Goal: Transaction & Acquisition: Purchase product/service

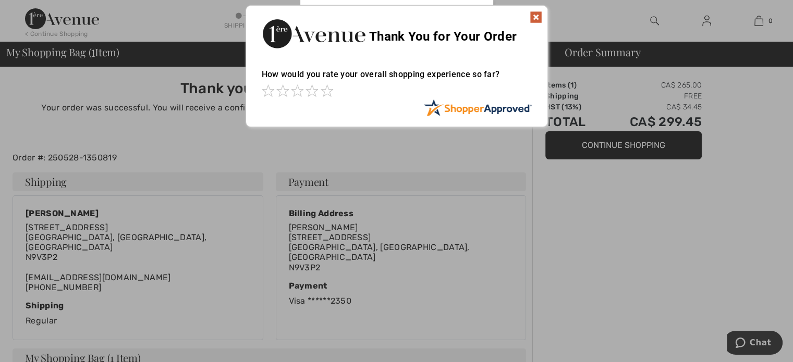
click at [538, 15] on img at bounding box center [536, 17] width 13 height 13
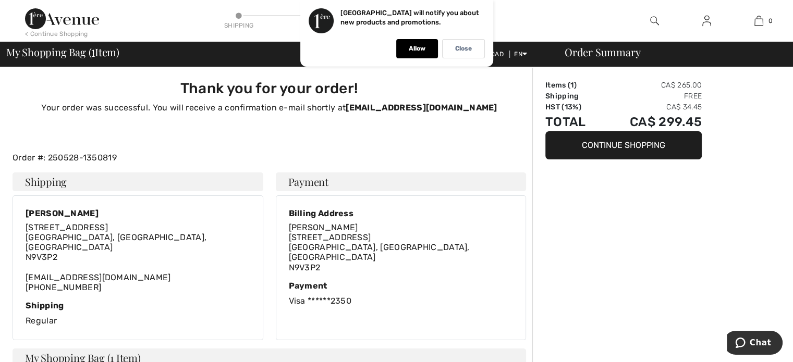
click at [467, 43] on div "Close" at bounding box center [463, 48] width 43 height 19
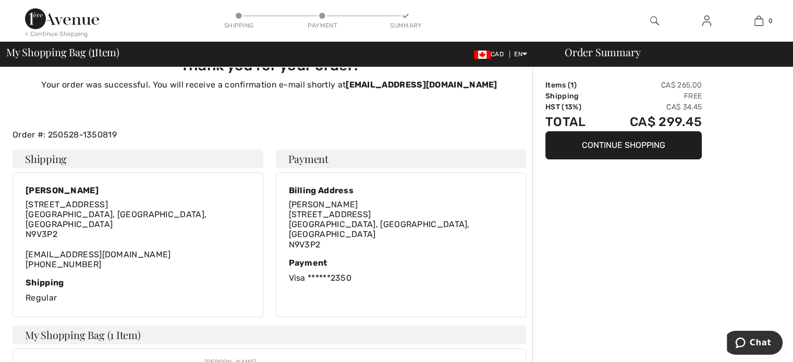
scroll to position [6, 0]
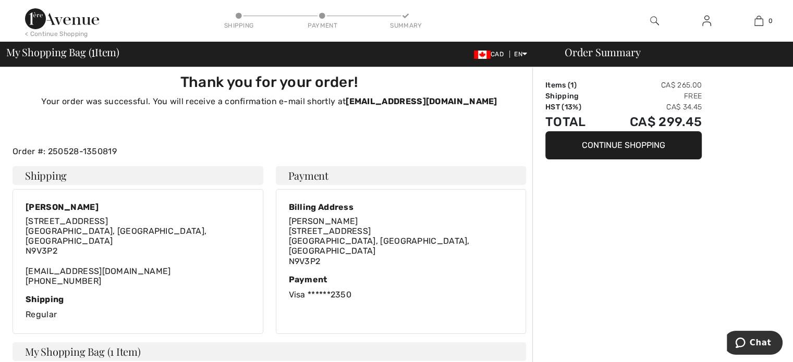
click at [703, 16] on img at bounding box center [706, 21] width 9 height 13
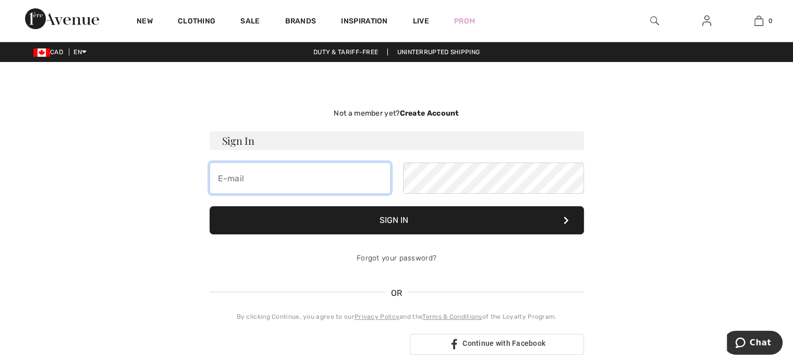
click at [327, 180] on input "email" at bounding box center [300, 178] width 181 height 31
type input "capenr@sympatico.ca"
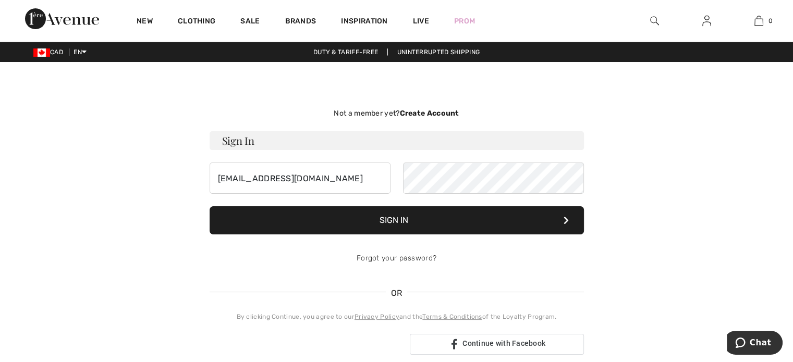
click at [413, 221] on button "Sign In" at bounding box center [397, 220] width 374 height 28
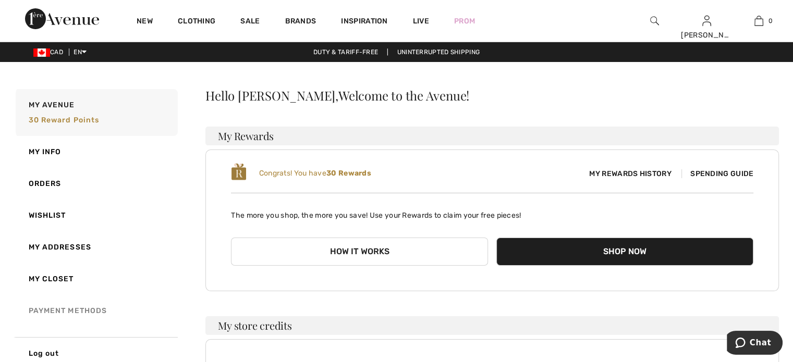
click at [73, 309] on link "Payment Methods" at bounding box center [96, 311] width 164 height 32
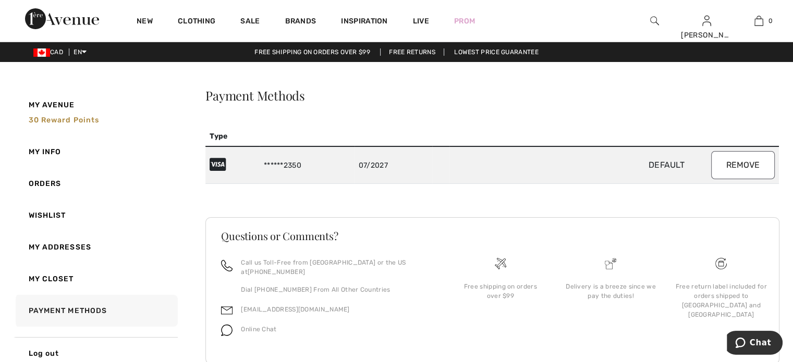
click at [751, 160] on button "Remove" at bounding box center [743, 165] width 64 height 28
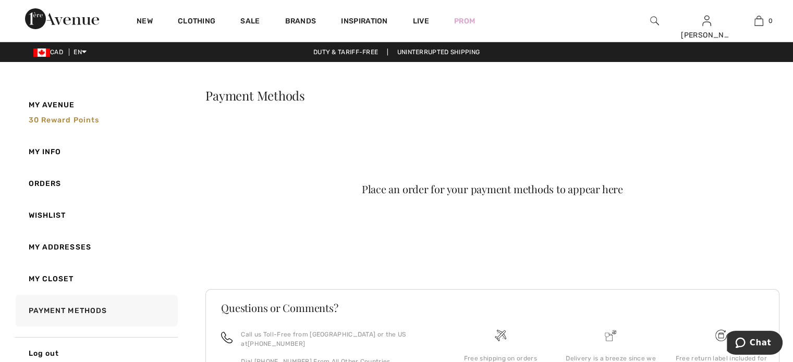
click at [56, 148] on link "My Info" at bounding box center [96, 152] width 164 height 32
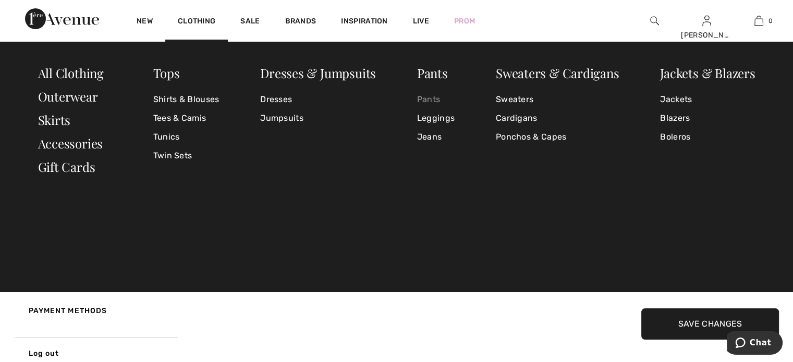
click at [436, 100] on link "Pants" at bounding box center [436, 99] width 38 height 19
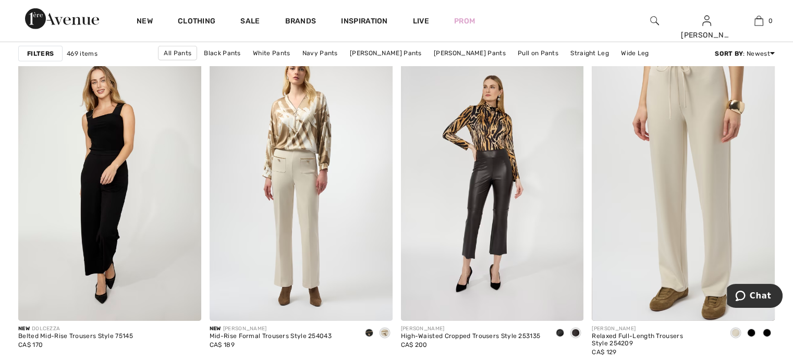
scroll to position [3305, 0]
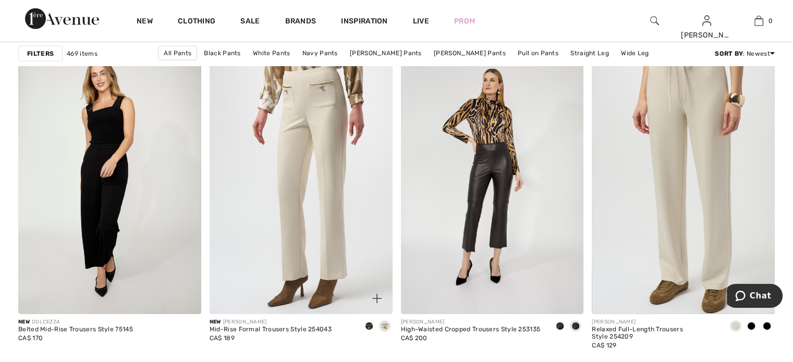
click at [306, 196] on img at bounding box center [301, 177] width 183 height 274
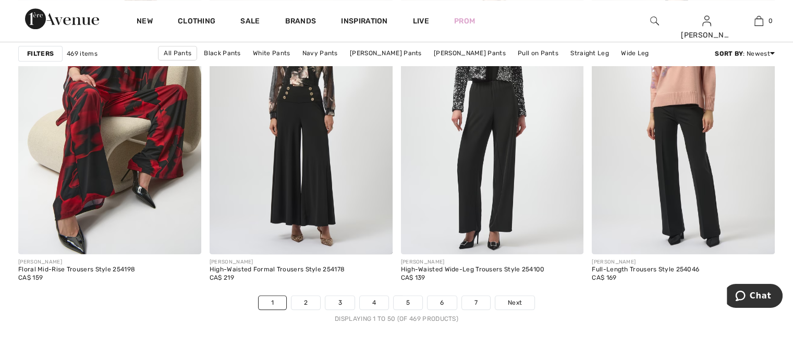
scroll to position [4847, 0]
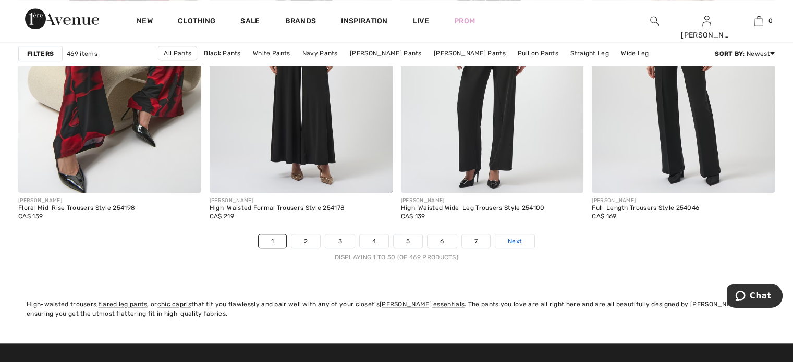
click at [521, 238] on link "Next" at bounding box center [514, 242] width 39 height 14
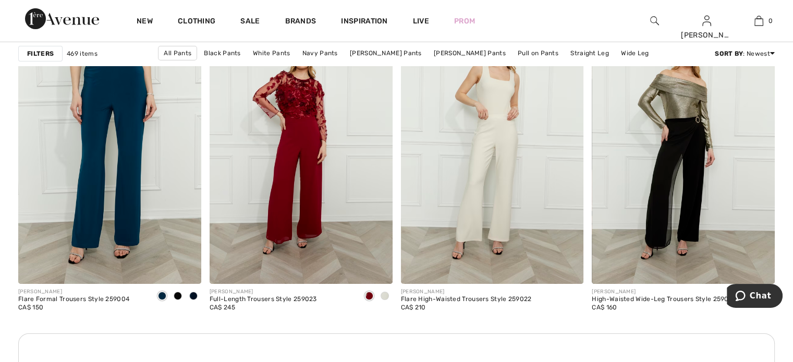
scroll to position [3687, 0]
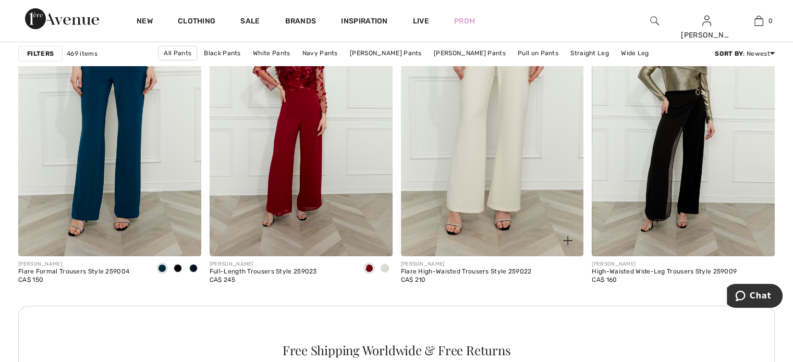
click at [509, 162] on img at bounding box center [492, 119] width 183 height 274
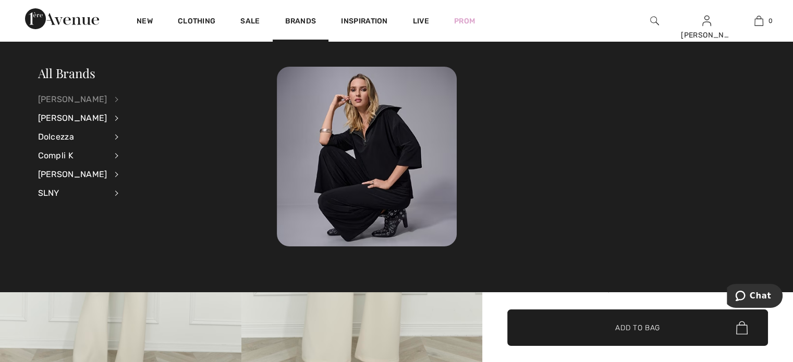
click at [60, 96] on div "[PERSON_NAME]" at bounding box center [72, 99] width 69 height 19
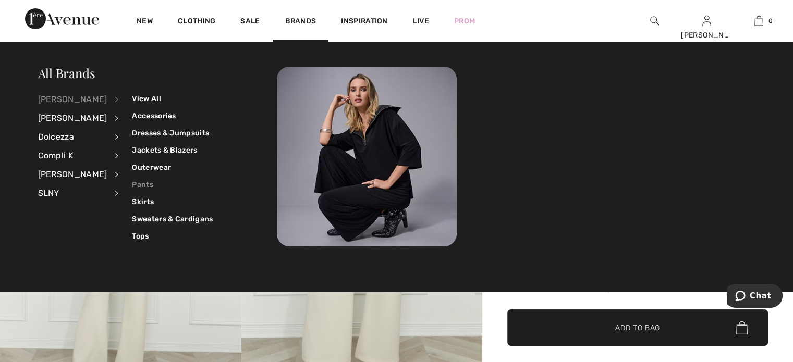
click at [139, 184] on link "Pants" at bounding box center [172, 184] width 81 height 17
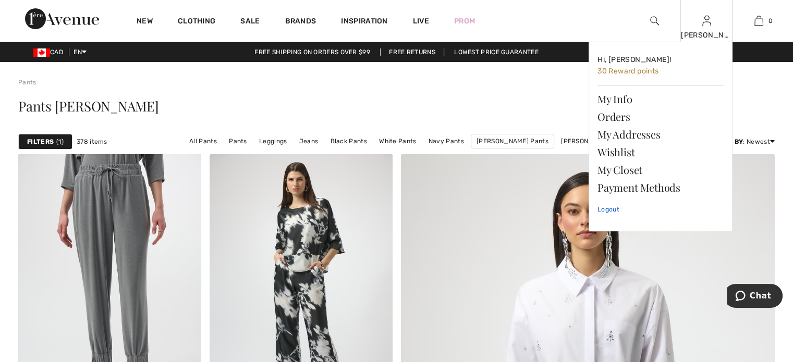
click at [607, 207] on link "Logout" at bounding box center [661, 210] width 126 height 26
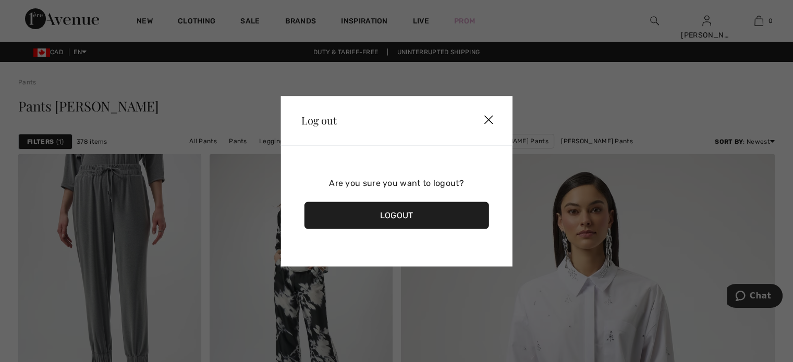
click at [443, 210] on div "Logout" at bounding box center [396, 215] width 185 height 27
